Goal: Information Seeking & Learning: Check status

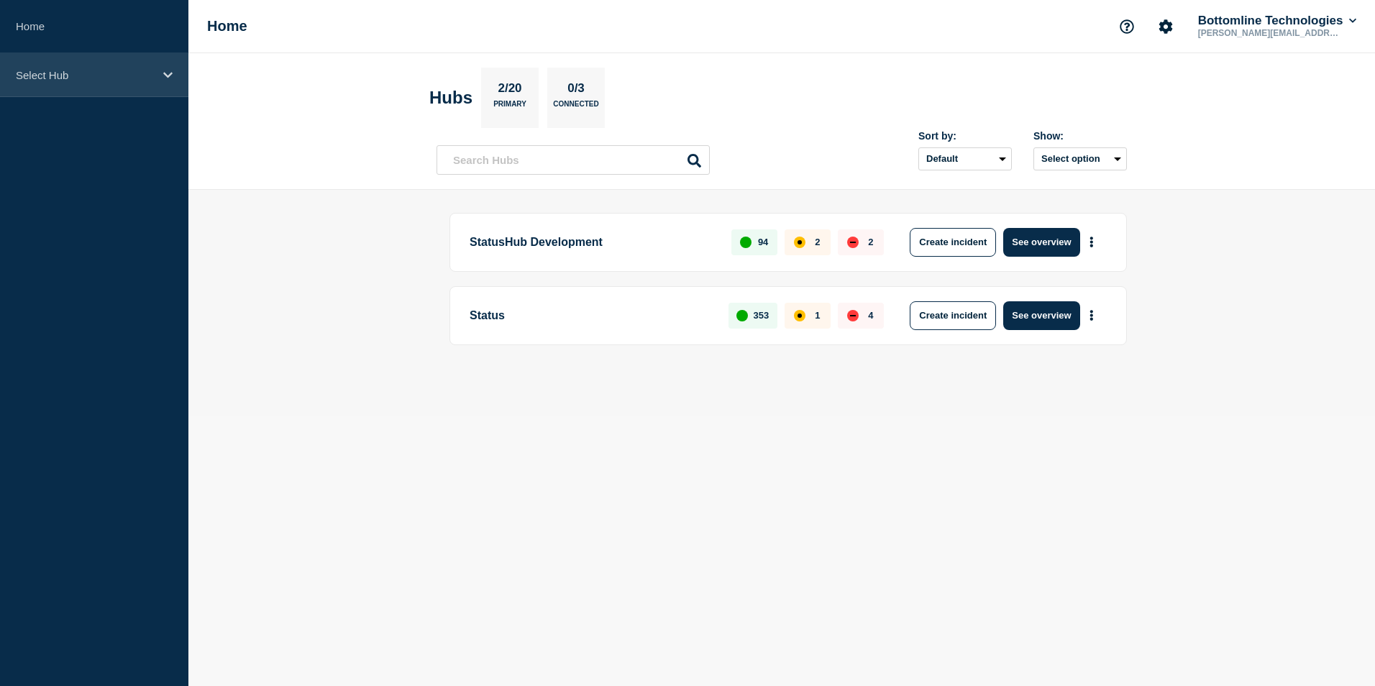
click at [168, 68] on div "Select Hub" at bounding box center [94, 75] width 188 height 44
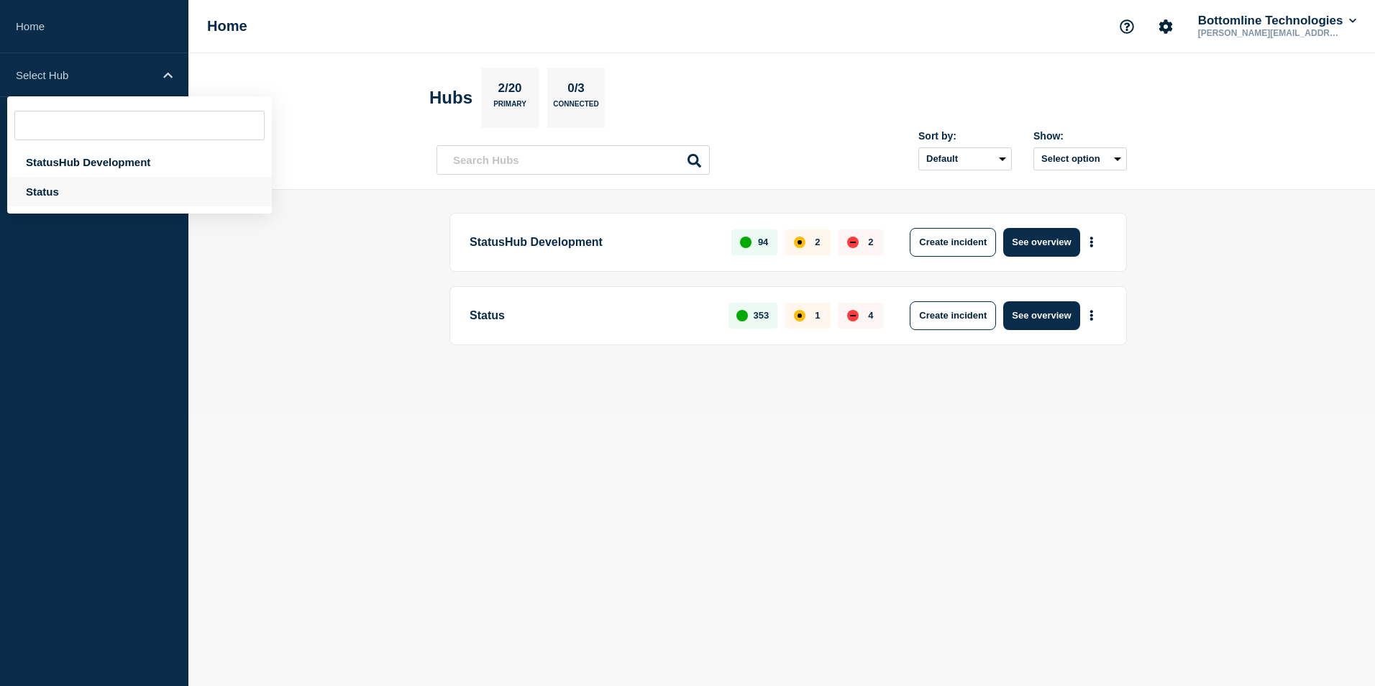
click at [40, 187] on div "Status" at bounding box center [139, 191] width 265 height 29
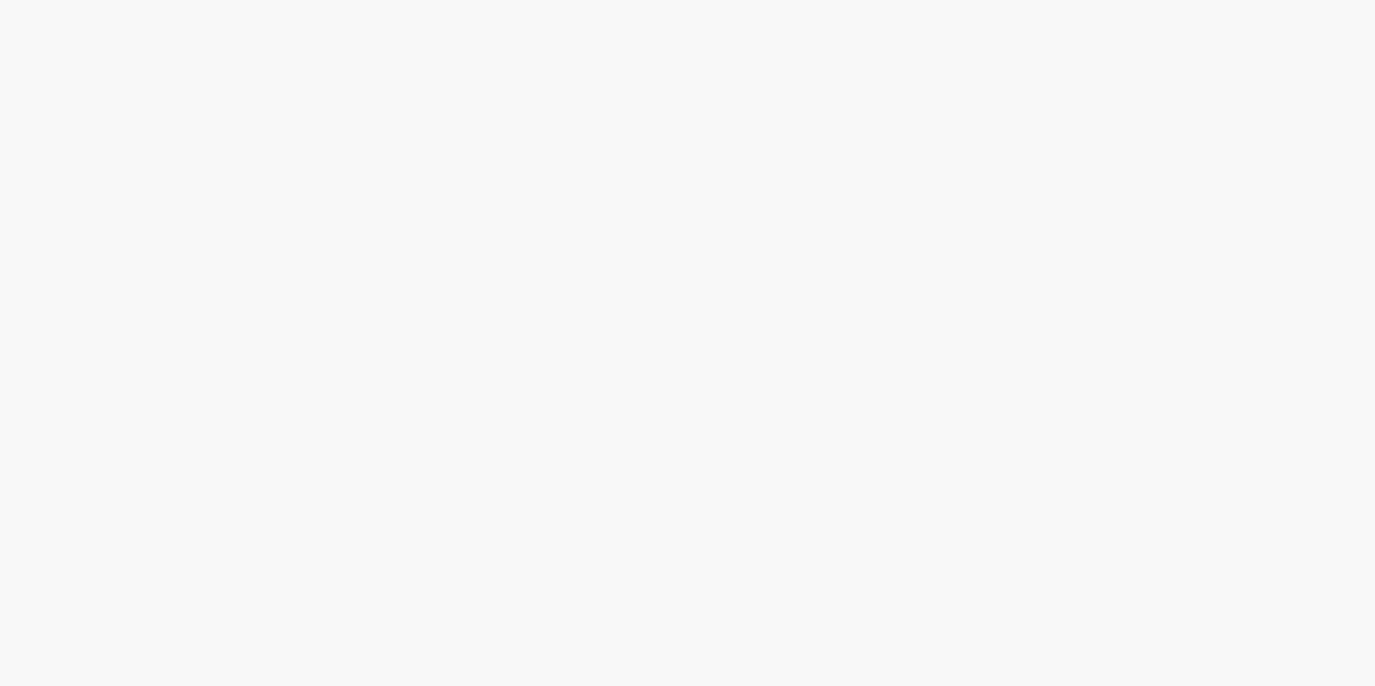
drag, startPoint x: 0, startPoint y: 0, endPoint x: 78, endPoint y: 165, distance: 182.1
click at [78, 165] on body at bounding box center [687, 343] width 1375 height 686
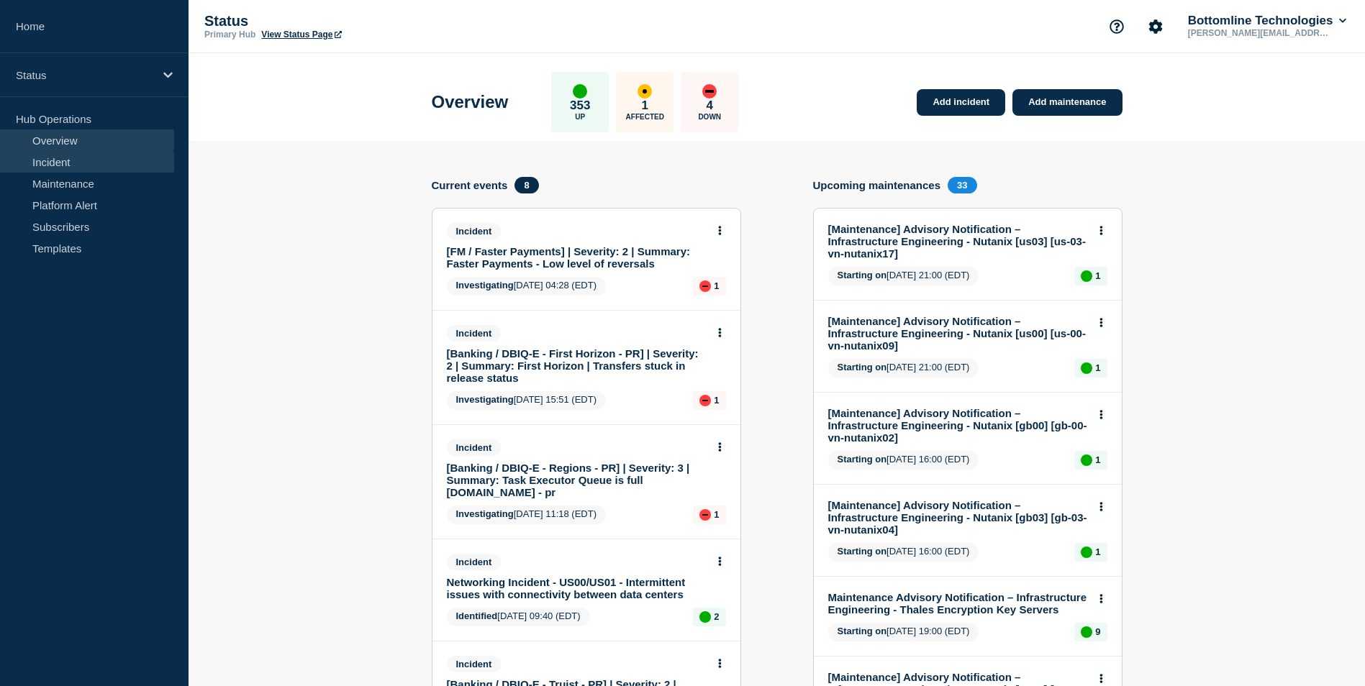
click at [60, 160] on link "Incident" at bounding box center [87, 162] width 174 height 22
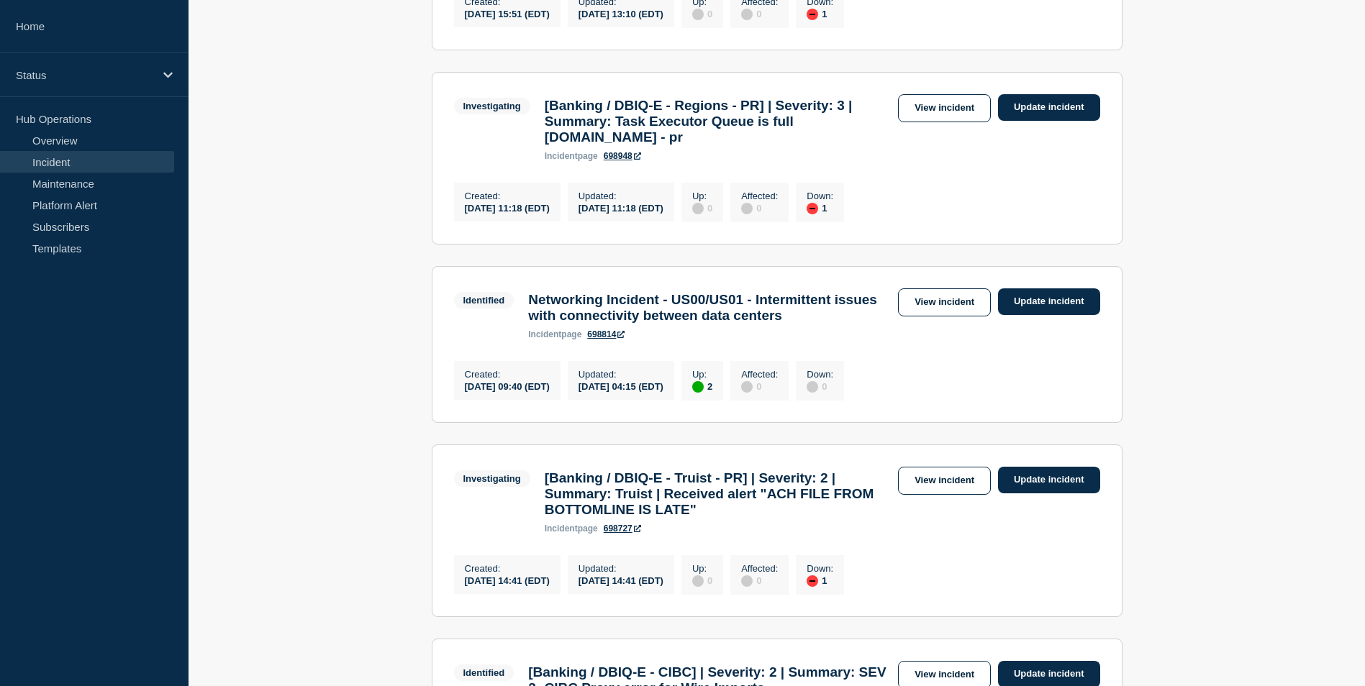
scroll to position [599, 0]
click at [957, 122] on link "View incident" at bounding box center [944, 108] width 93 height 28
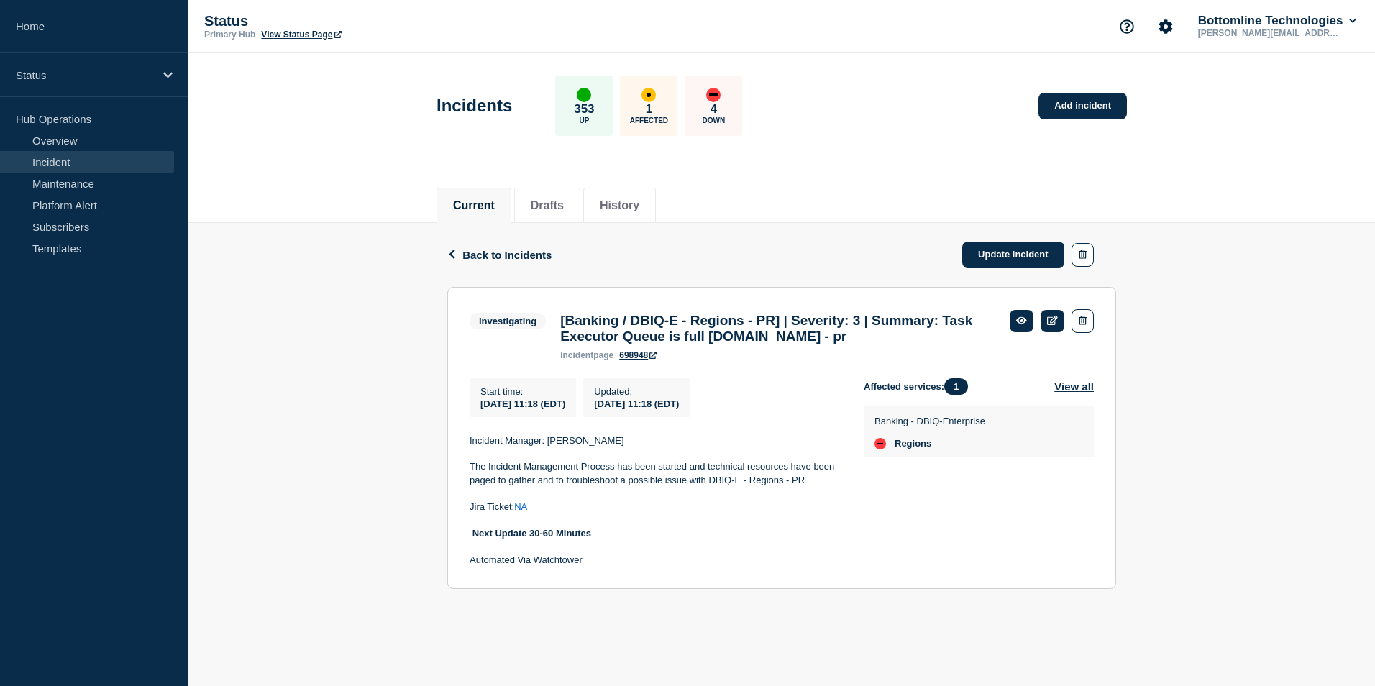
drag, startPoint x: 560, startPoint y: 323, endPoint x: 598, endPoint y: 363, distance: 54.9
click at [598, 345] on h3 "[Banking / DBIQ-E - Regions - PR] | Severity: 3 | Summary: Task Executor Queue …" at bounding box center [777, 329] width 435 height 32
click at [465, 251] on span "Back to Incidents" at bounding box center [507, 255] width 89 height 12
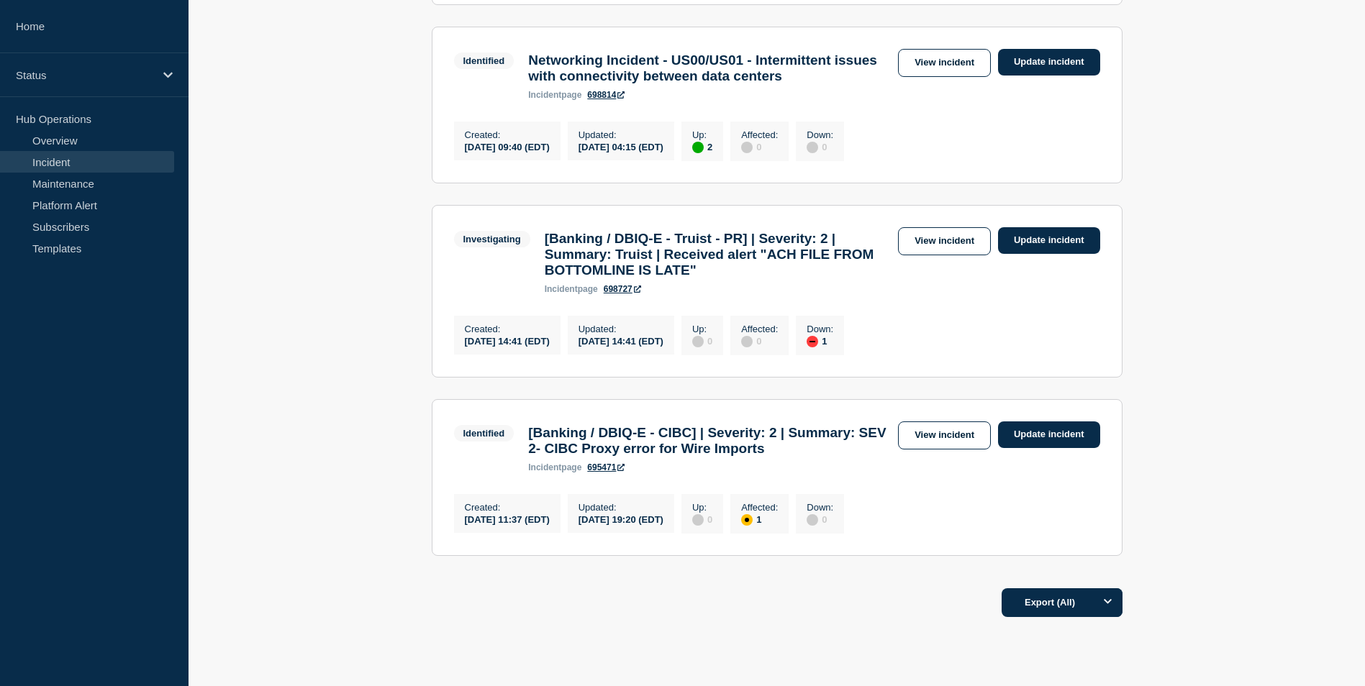
scroll to position [836, 0]
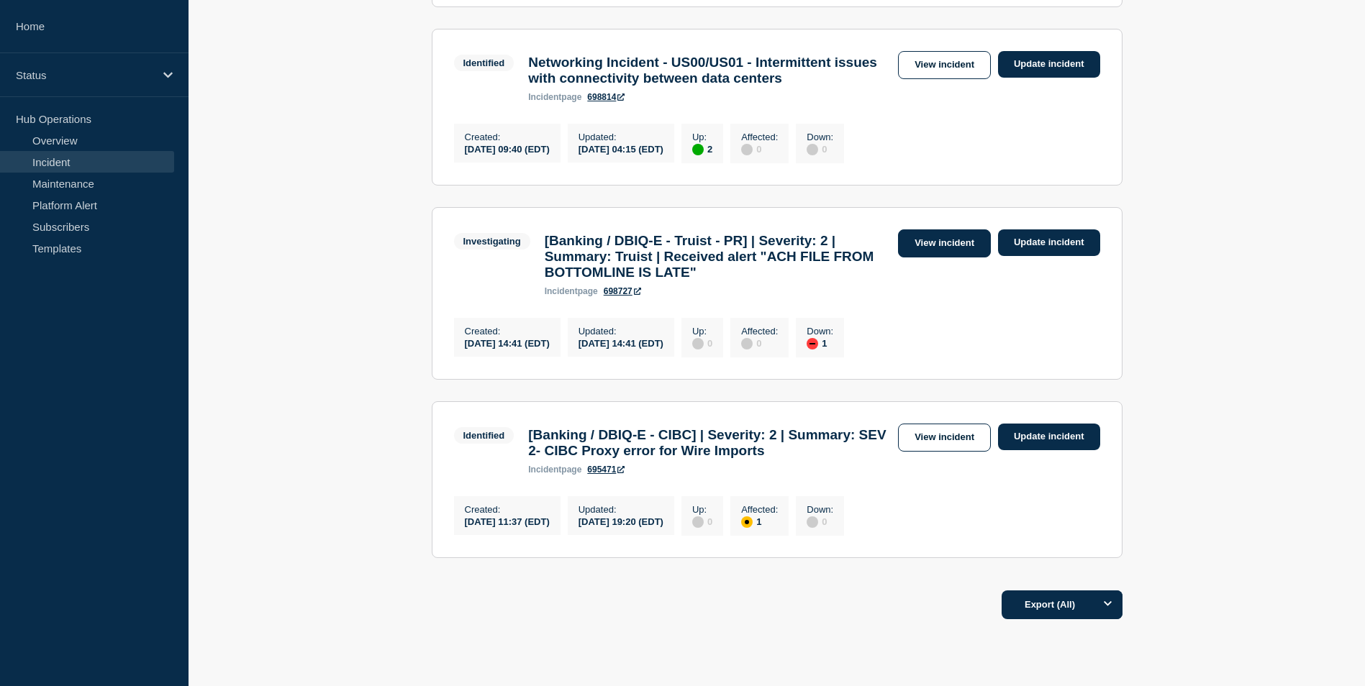
click at [931, 258] on link "View incident" at bounding box center [944, 243] width 93 height 28
